Goal: Find specific page/section: Find specific page/section

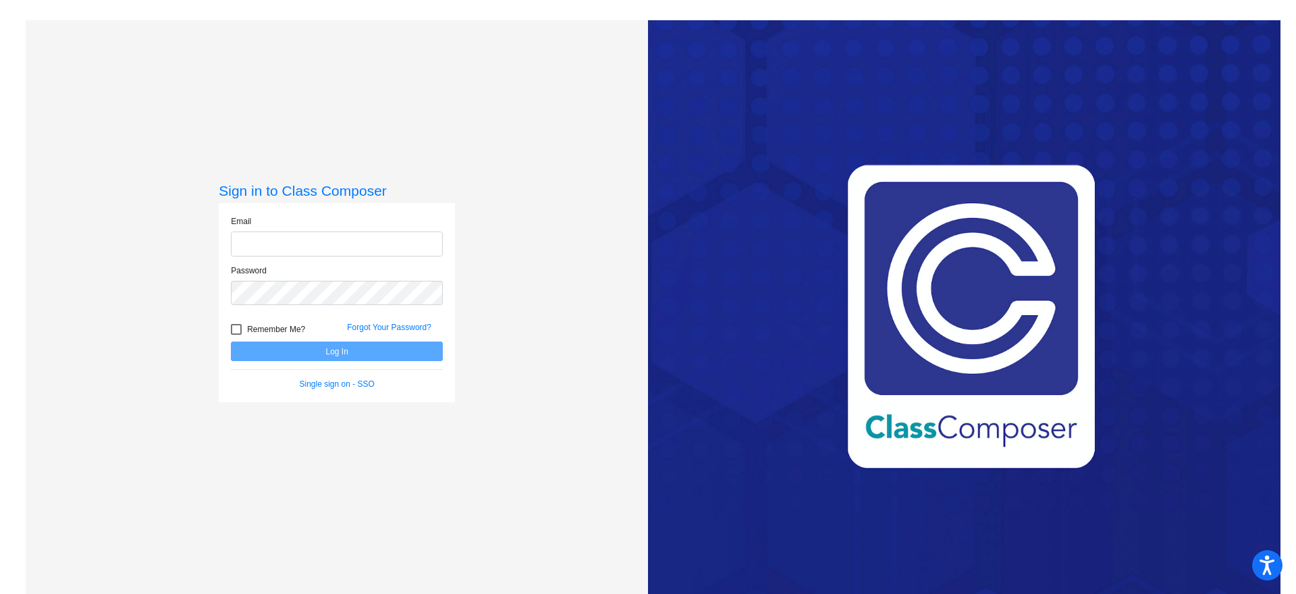
type input "[PERSON_NAME][EMAIL_ADDRESS][PERSON_NAME][DOMAIN_NAME]"
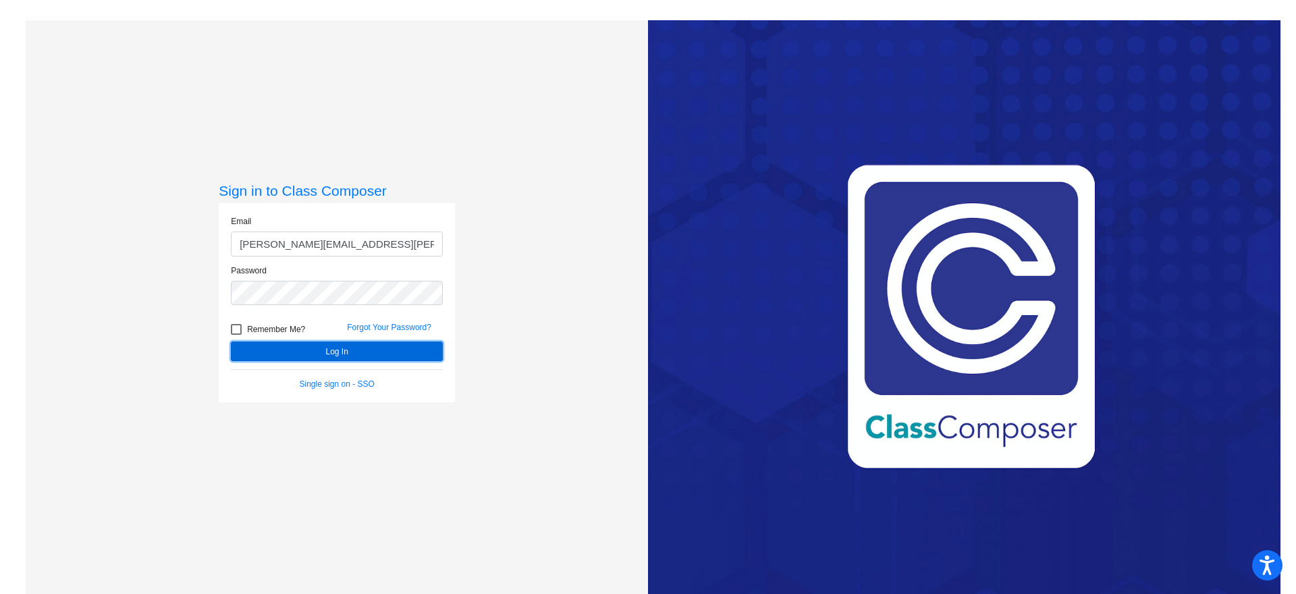
click at [340, 358] on button "Log In" at bounding box center [337, 352] width 212 height 20
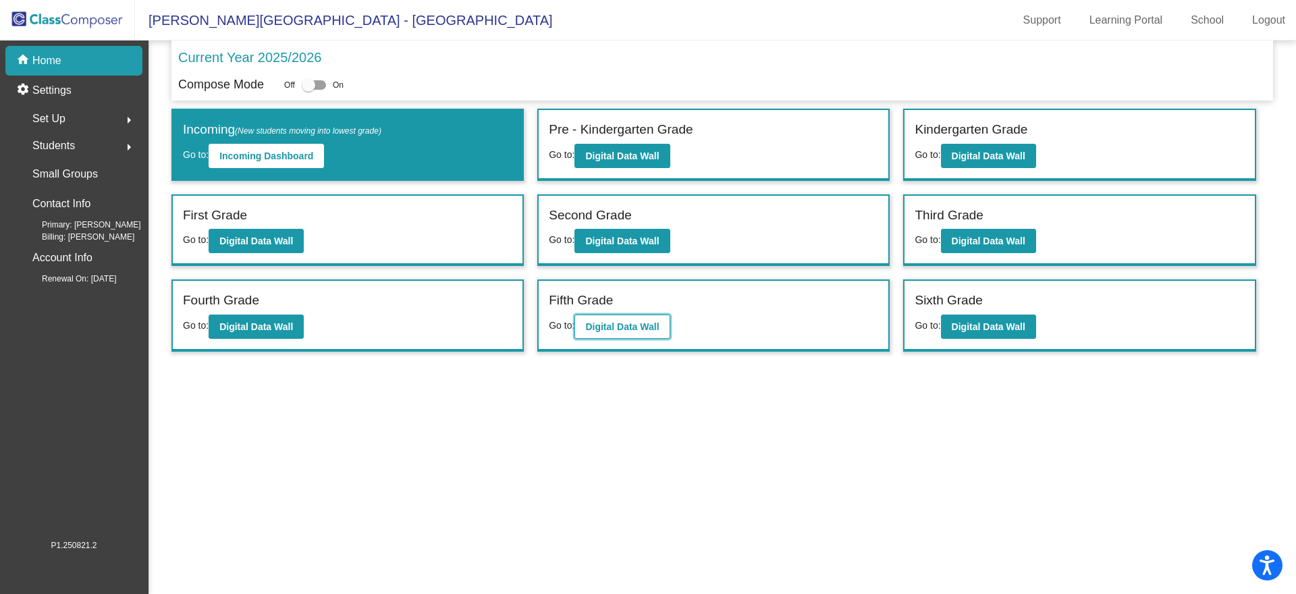
click at [637, 328] on b "Digital Data Wall" at bounding box center [622, 326] width 74 height 11
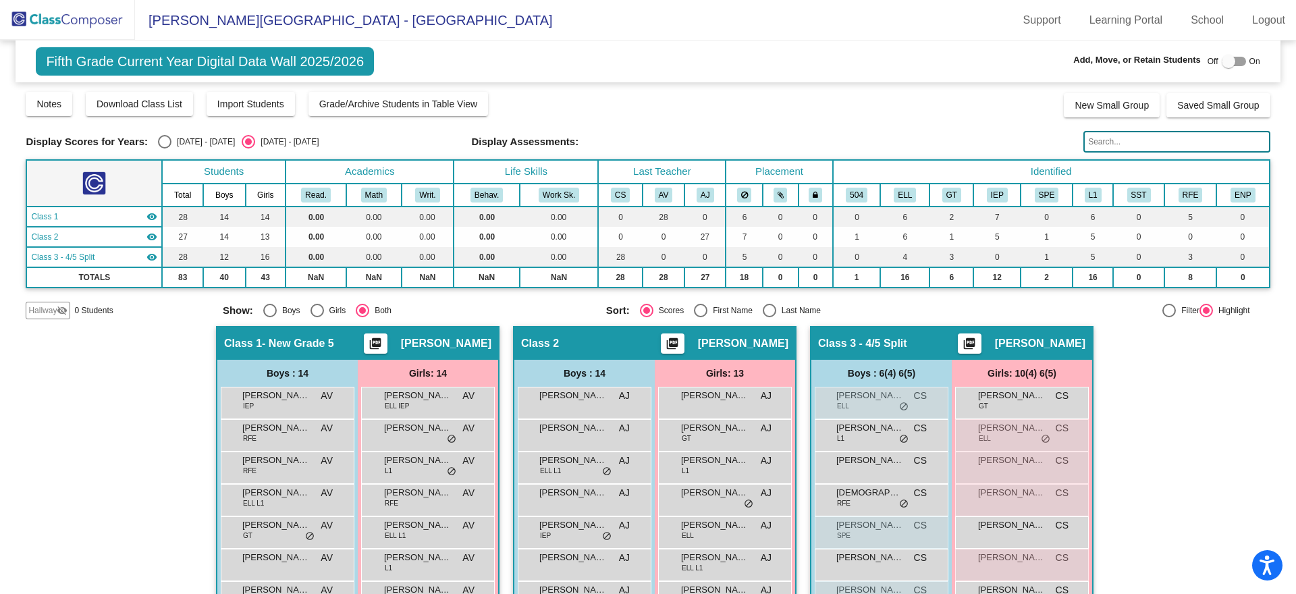
click at [163, 143] on div "Select an option" at bounding box center [164, 141] width 13 height 13
click at [164, 148] on input "[DATE] - [DATE]" at bounding box center [164, 148] width 1 height 1
radio input "true"
